Goal: Task Accomplishment & Management: Use online tool/utility

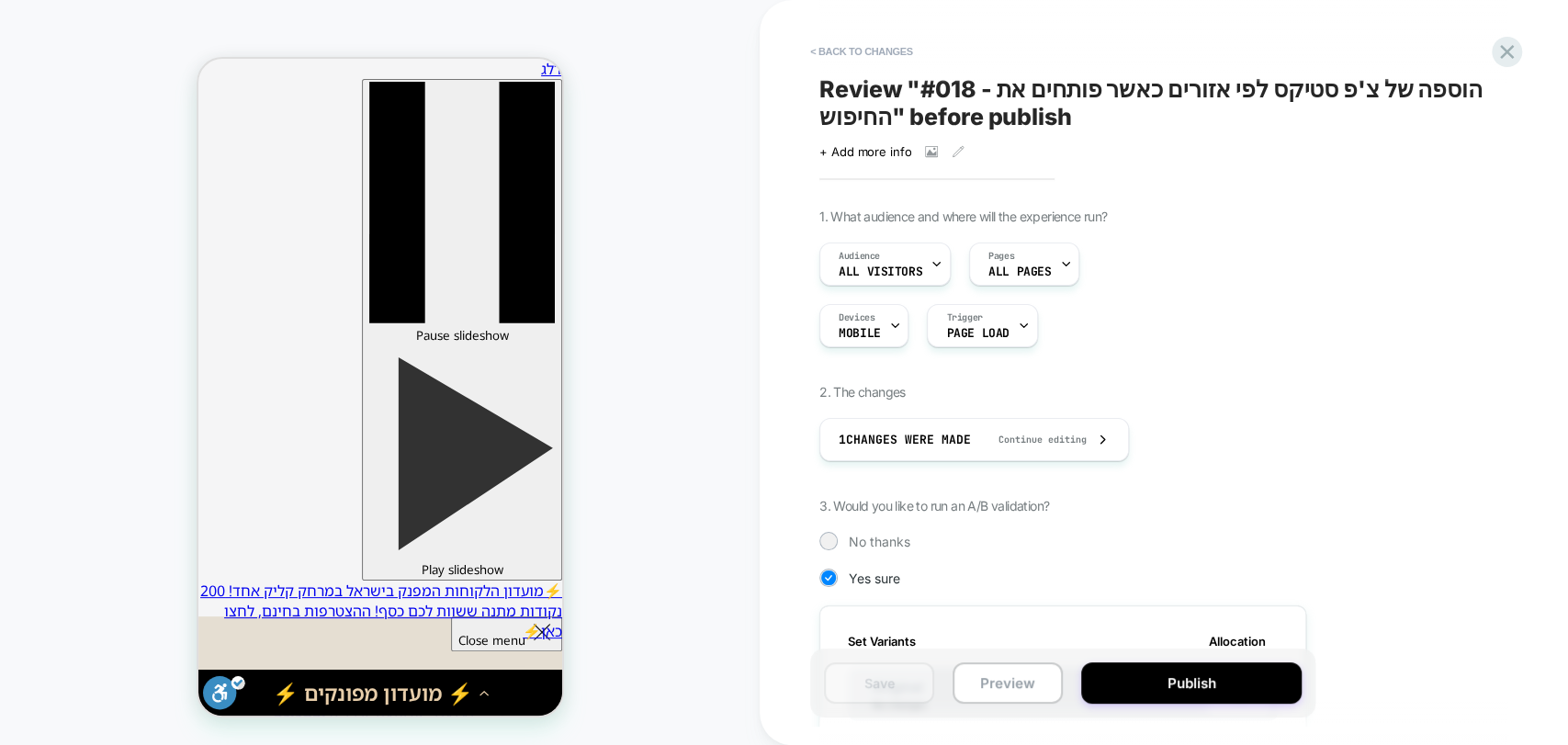
click at [647, 496] on div "HOMEPAGE" at bounding box center [380, 372] width 760 height 709
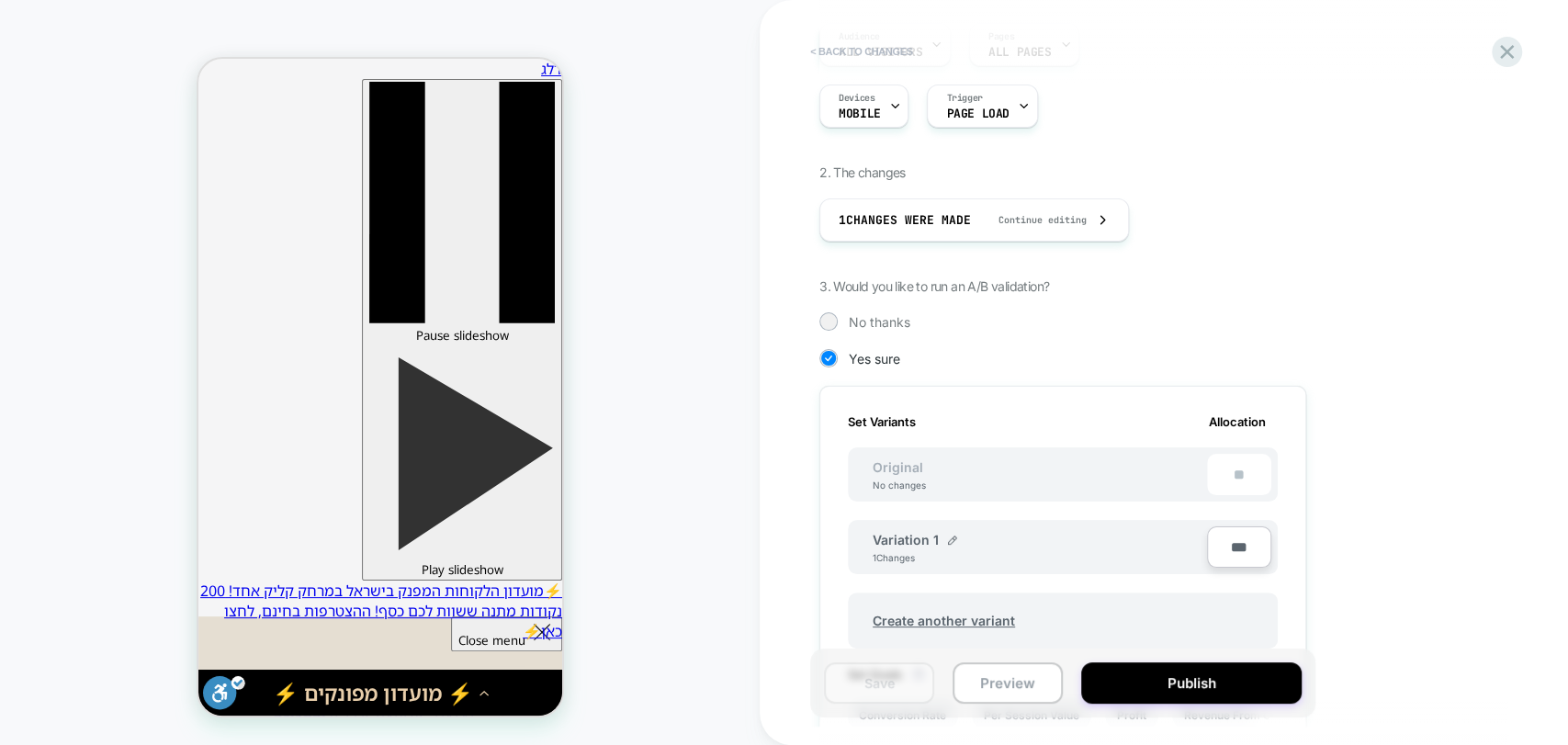
scroll to position [204, 0]
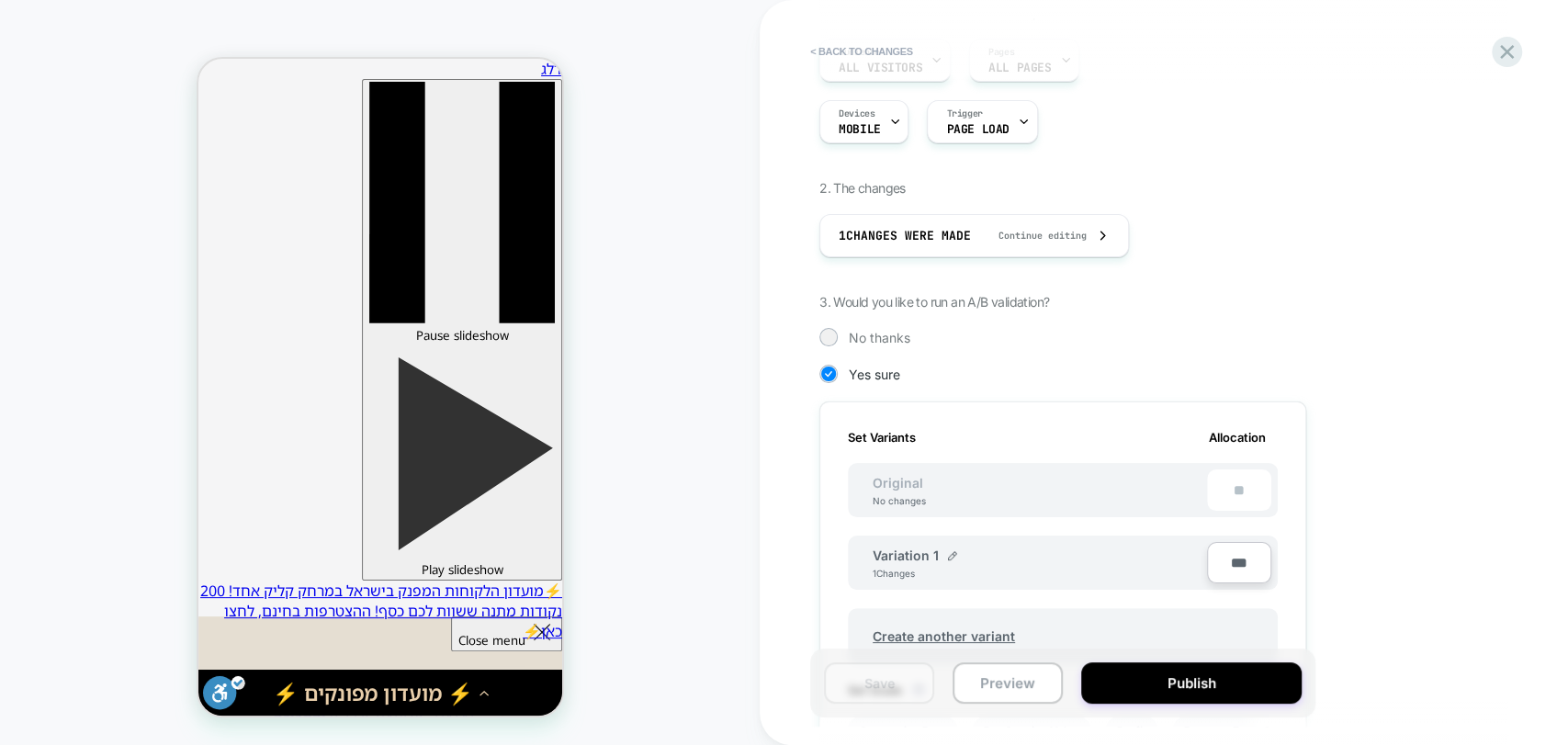
click at [678, 85] on div "HOMEPAGE" at bounding box center [380, 372] width 760 height 709
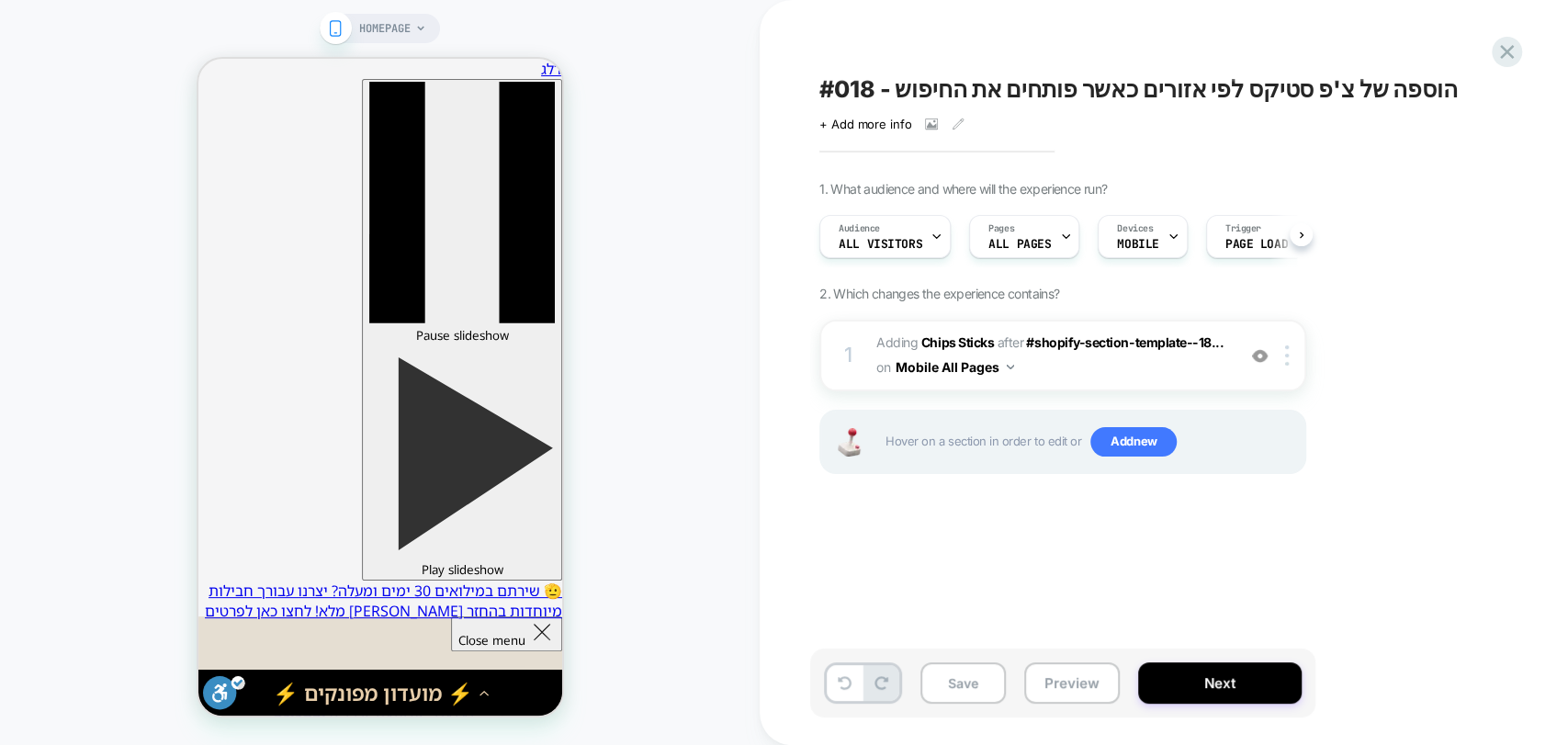
drag, startPoint x: 1059, startPoint y: 40, endPoint x: 1071, endPoint y: 86, distance: 47.5
click at [1059, 40] on div "#018 - הוספה של צ'פ סטיקס לפי אזורים כאשר פותחים את החיפוש Click to view images…" at bounding box center [1154, 372] width 689 height 709
click at [1498, 49] on icon at bounding box center [1507, 52] width 25 height 25
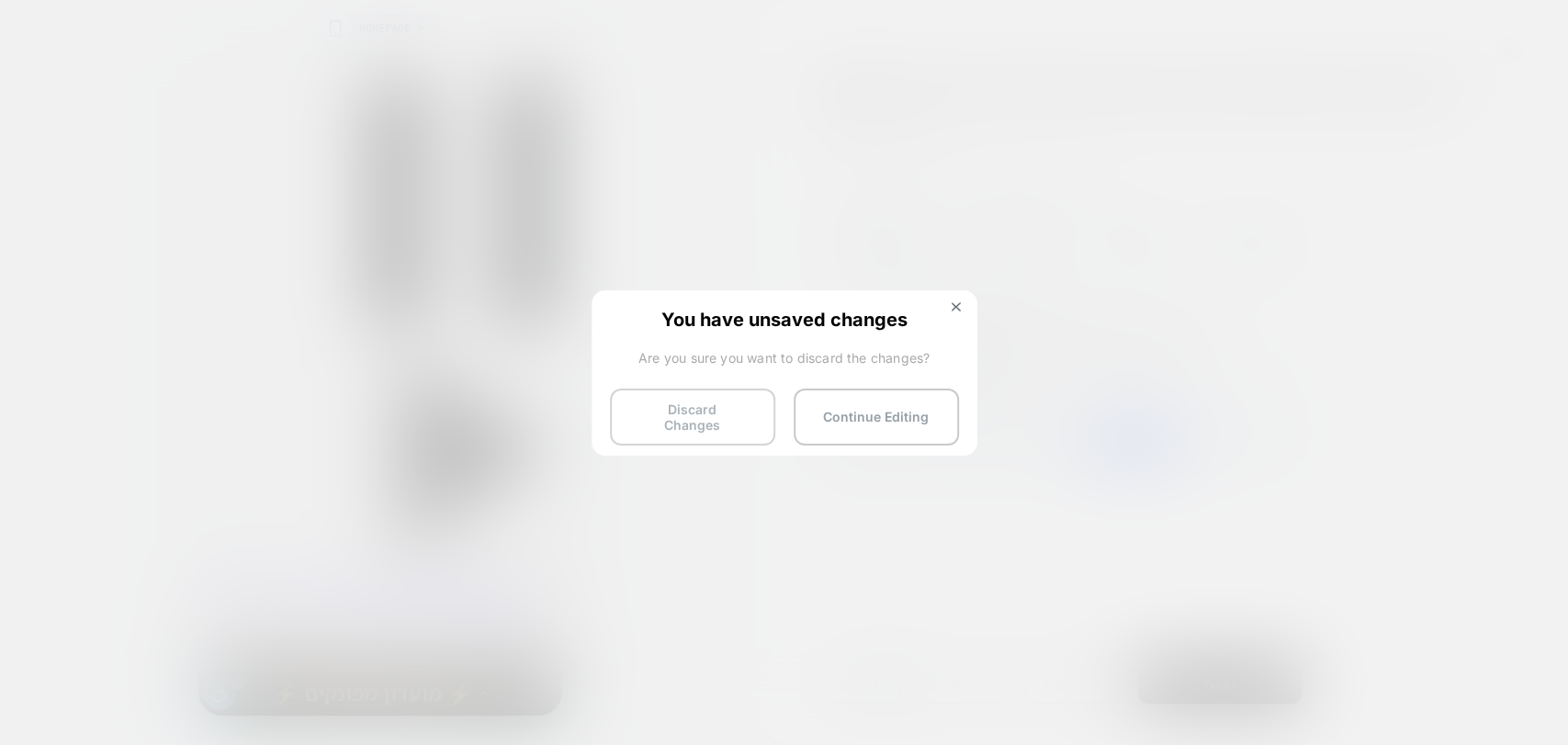
click at [688, 415] on button "Discard Changes" at bounding box center [693, 417] width 165 height 57
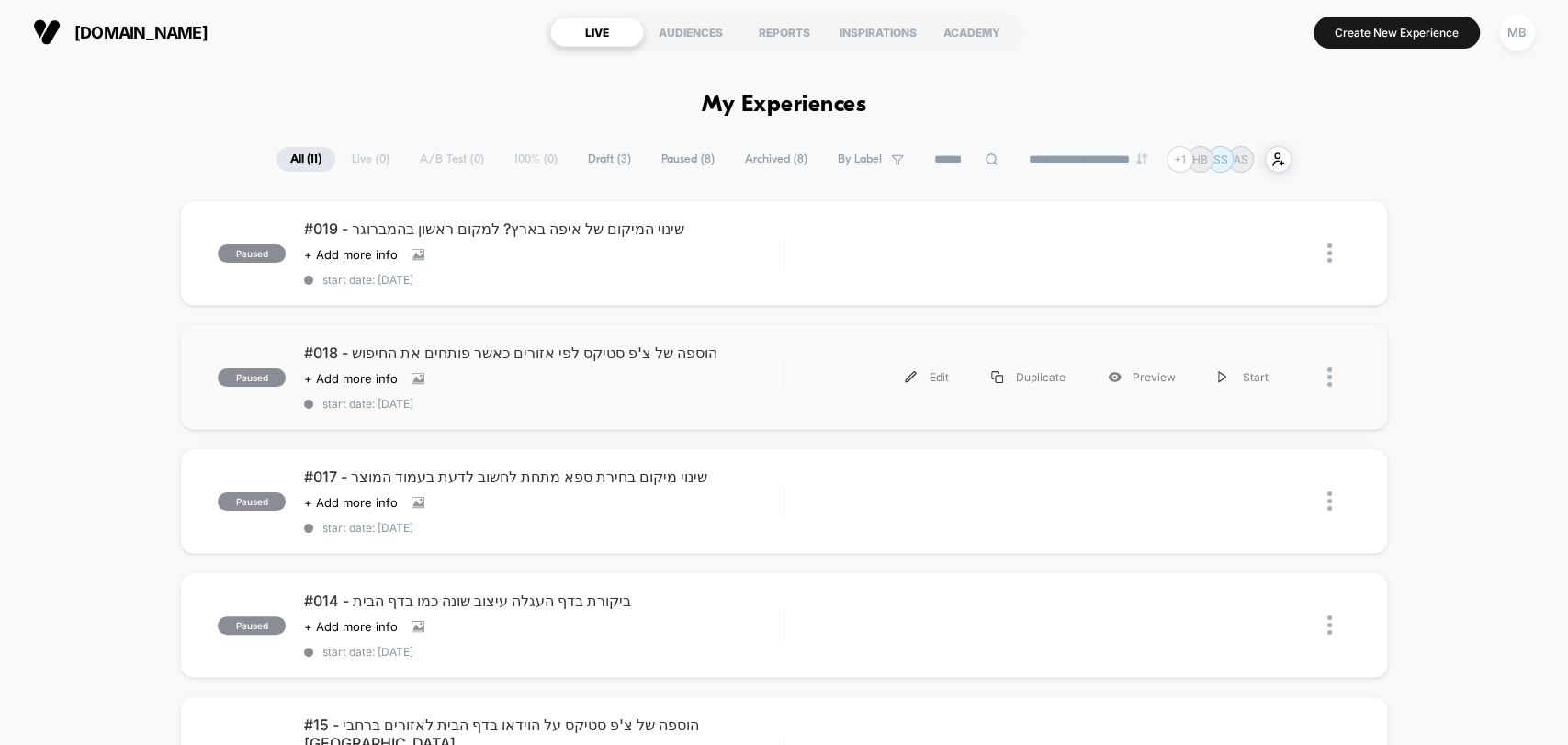
click at [273, 410] on div "paused #018 - הוספה של צ'פ סטיקס לפי אזורים כאשר פותחים את החיפוש Click to view…" at bounding box center [784, 377] width 1207 height 106
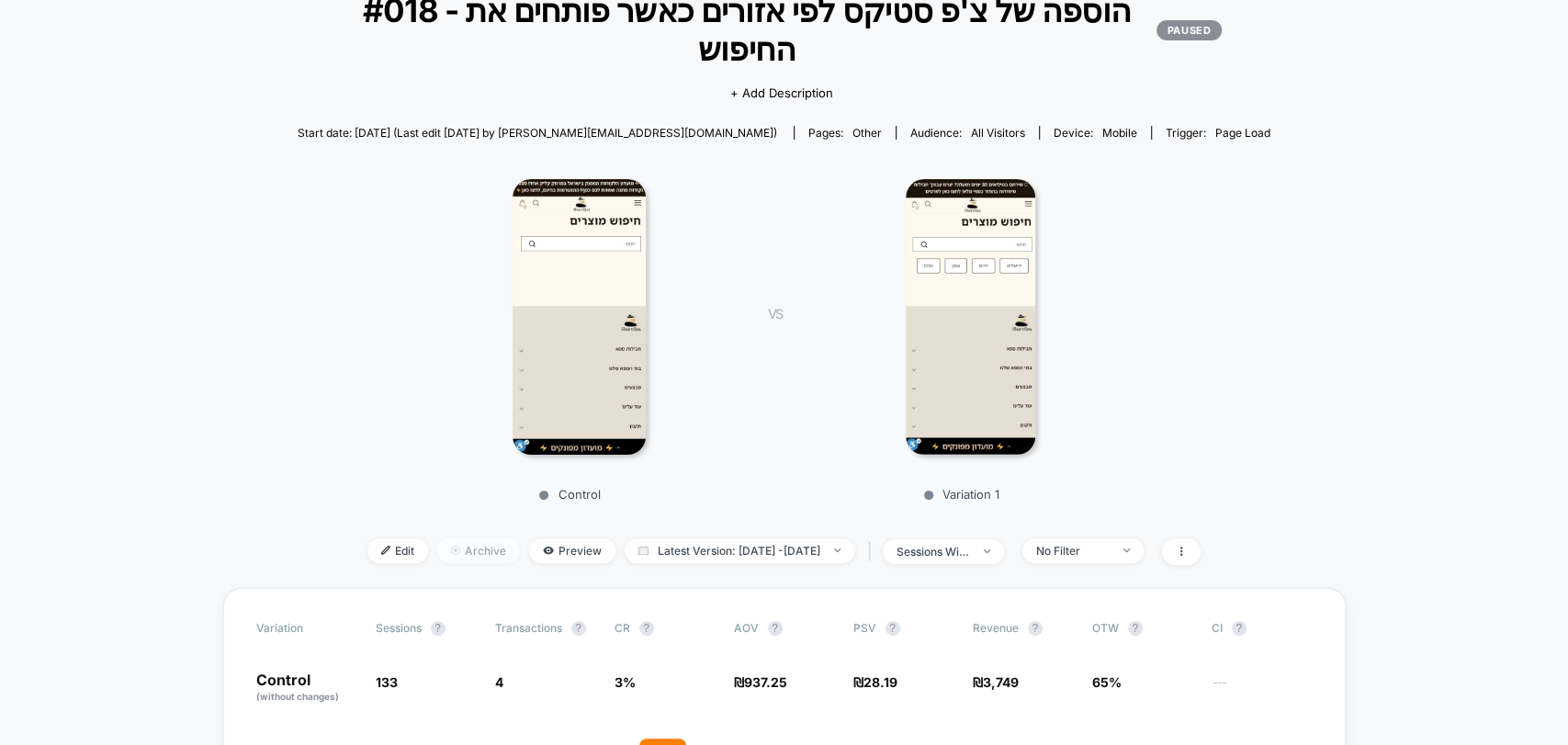
scroll to position [102, 0]
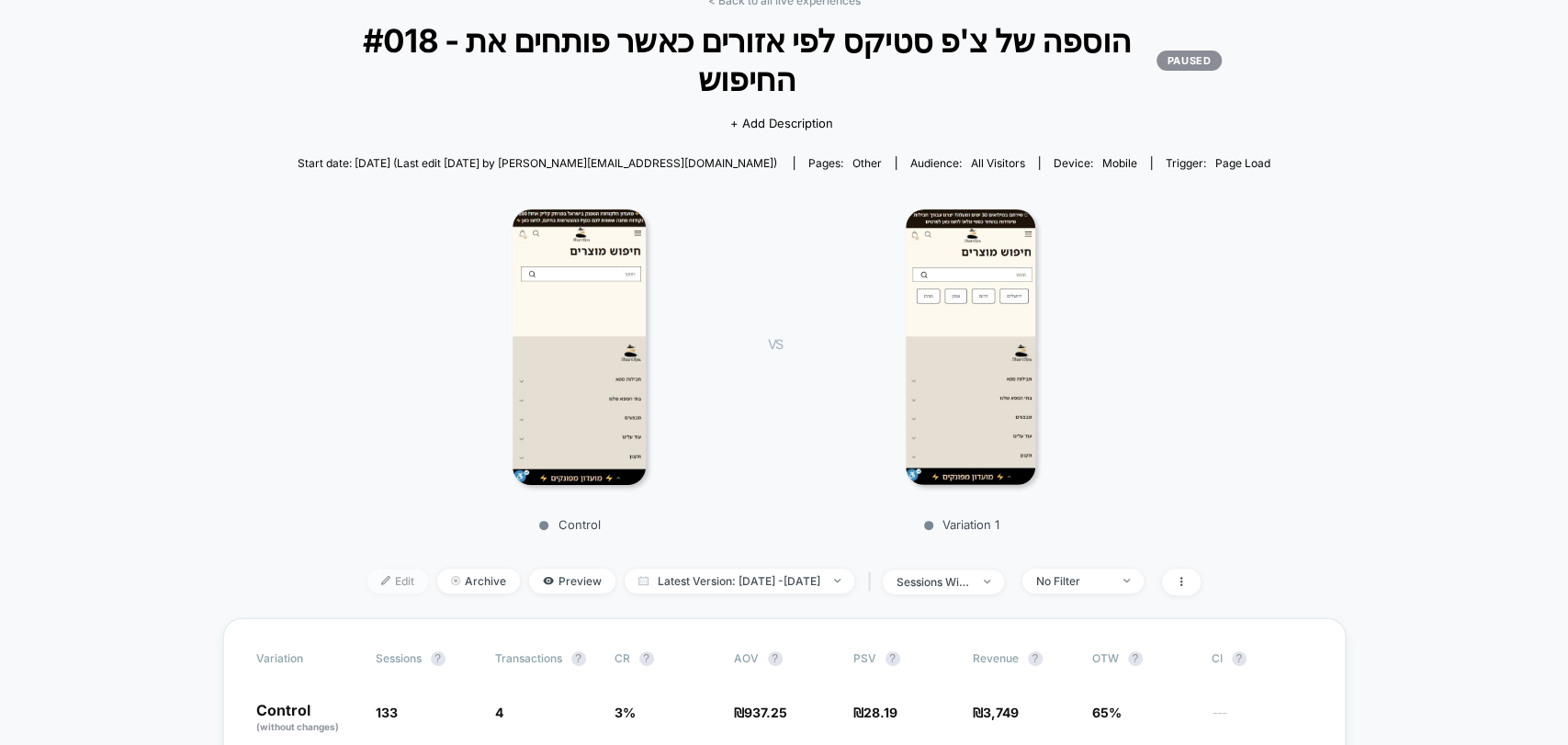
click at [368, 582] on span "Edit" at bounding box center [397, 581] width 60 height 25
